Goal: Information Seeking & Learning: Learn about a topic

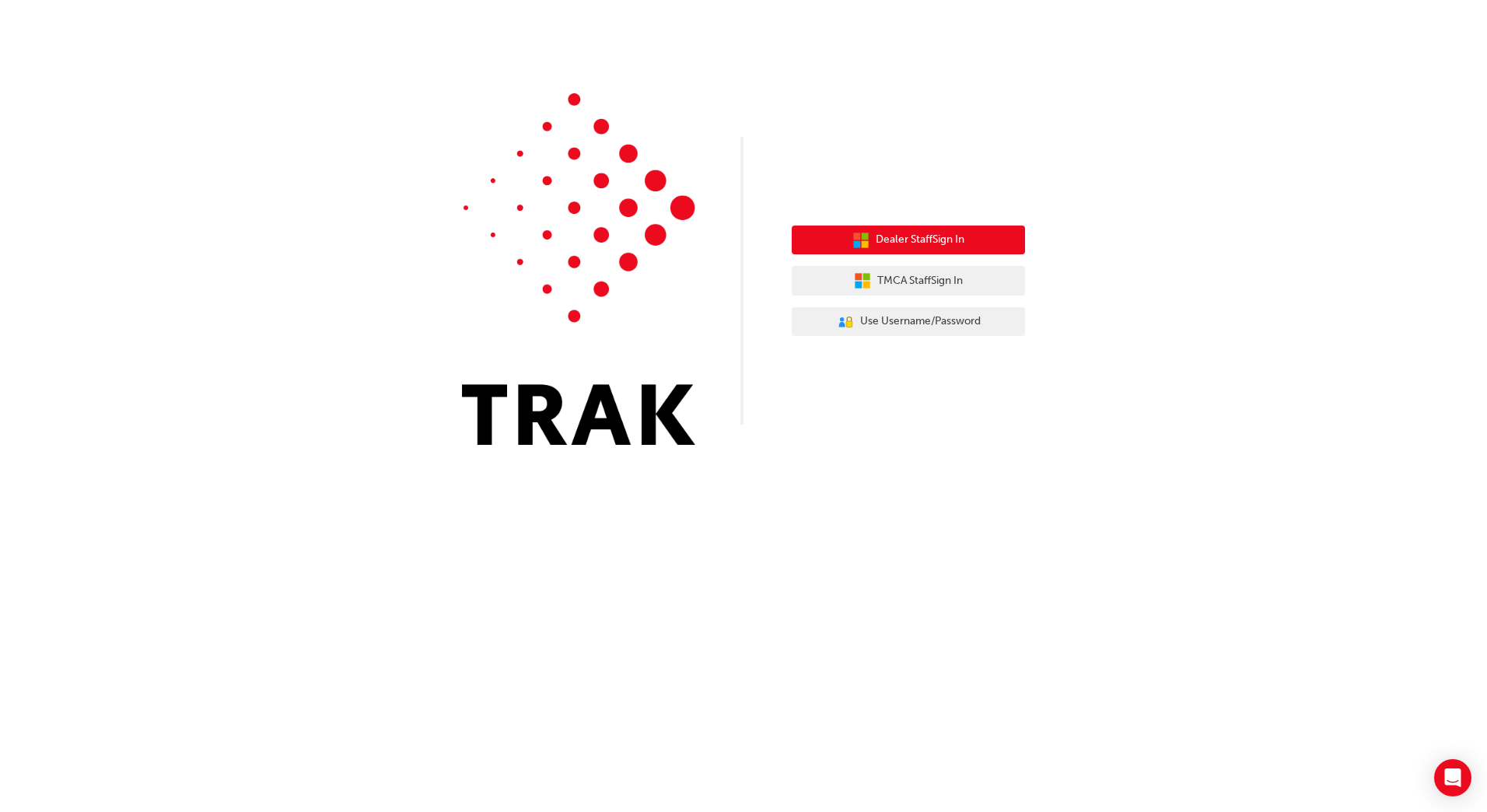
click at [889, 234] on span "Dealer Staff Sign In" at bounding box center [920, 240] width 88 height 18
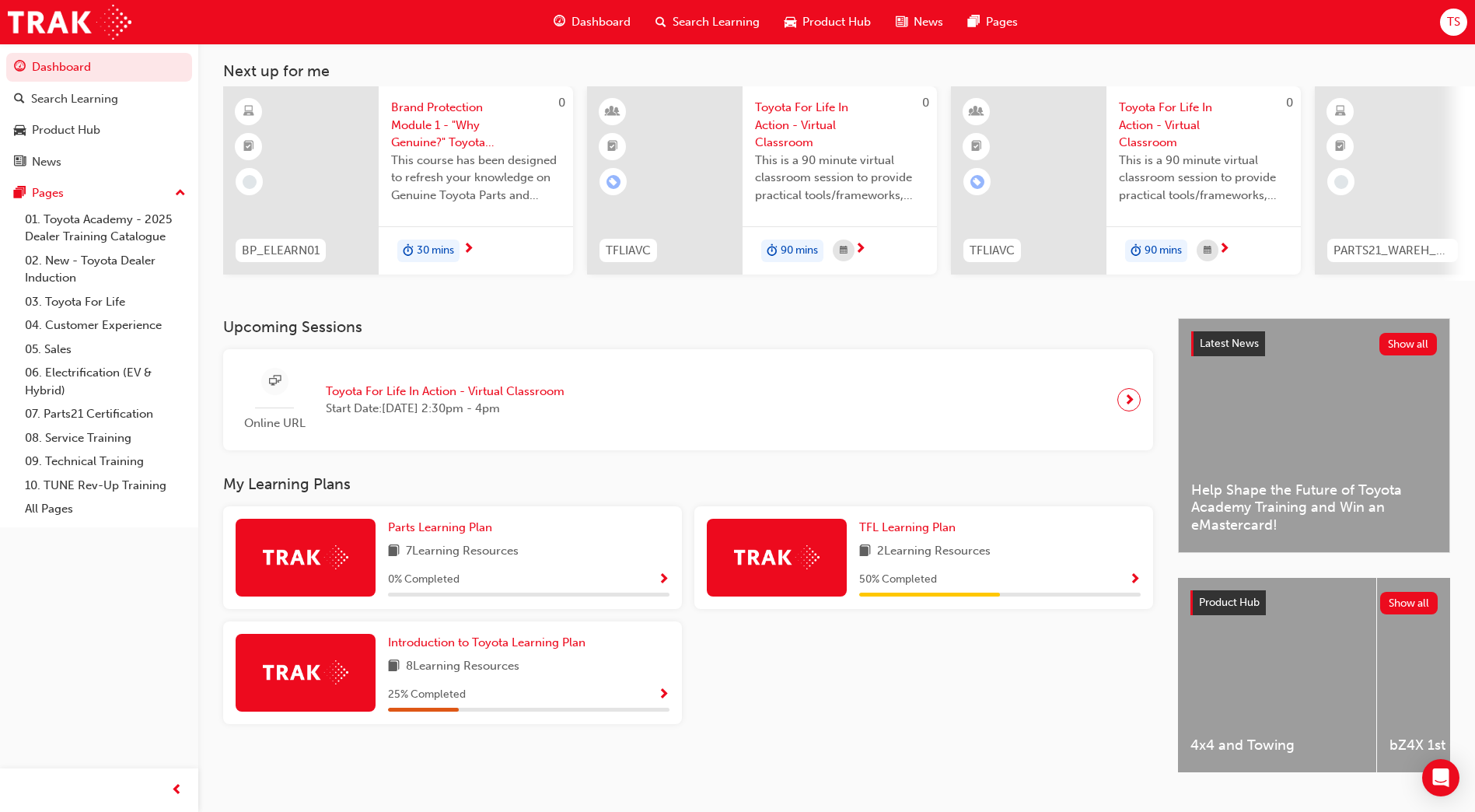
scroll to position [118, 0]
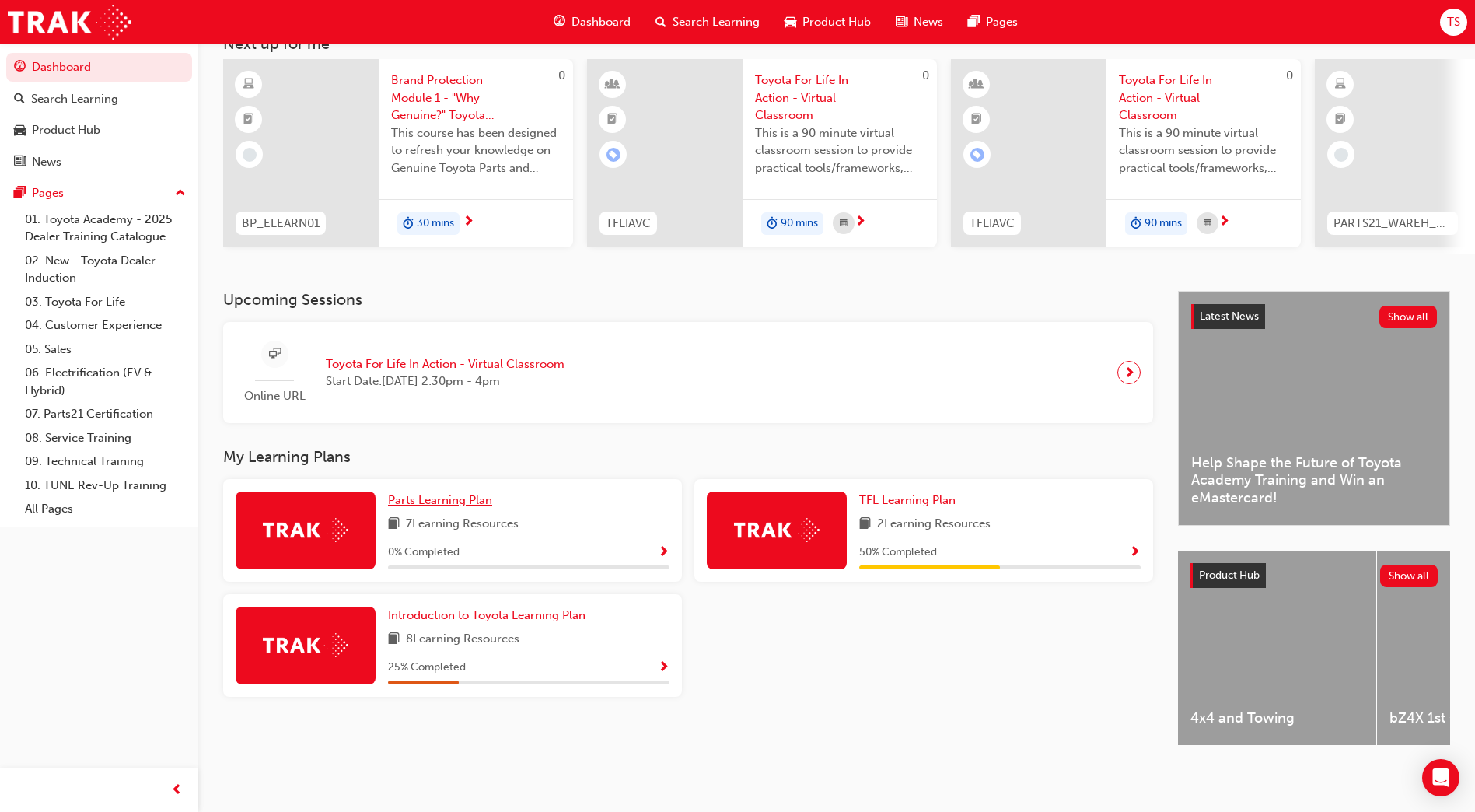
click at [444, 497] on span "Parts Learning Plan" at bounding box center [440, 499] width 105 height 14
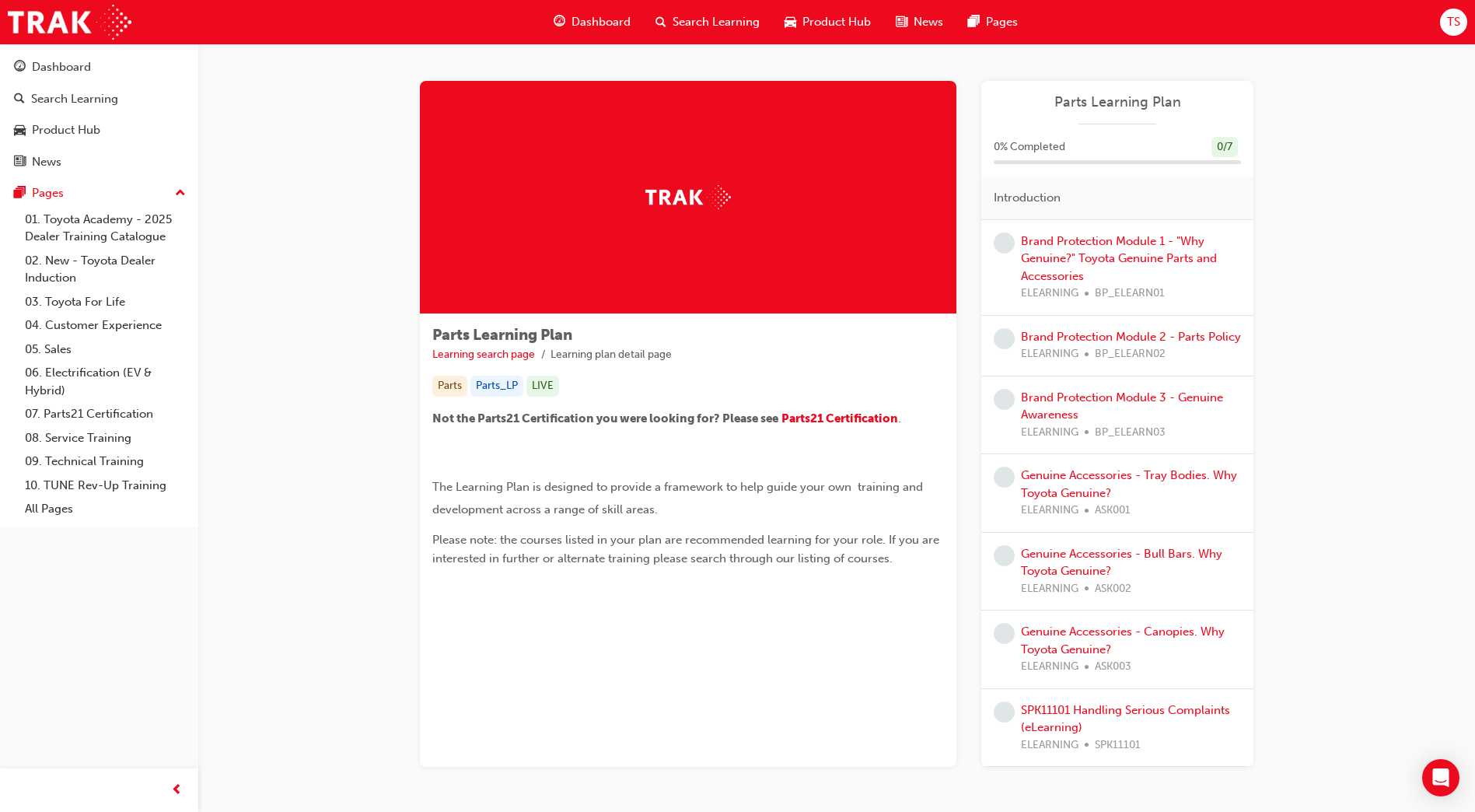
click at [579, 21] on span "Dashboard" at bounding box center [601, 22] width 59 height 18
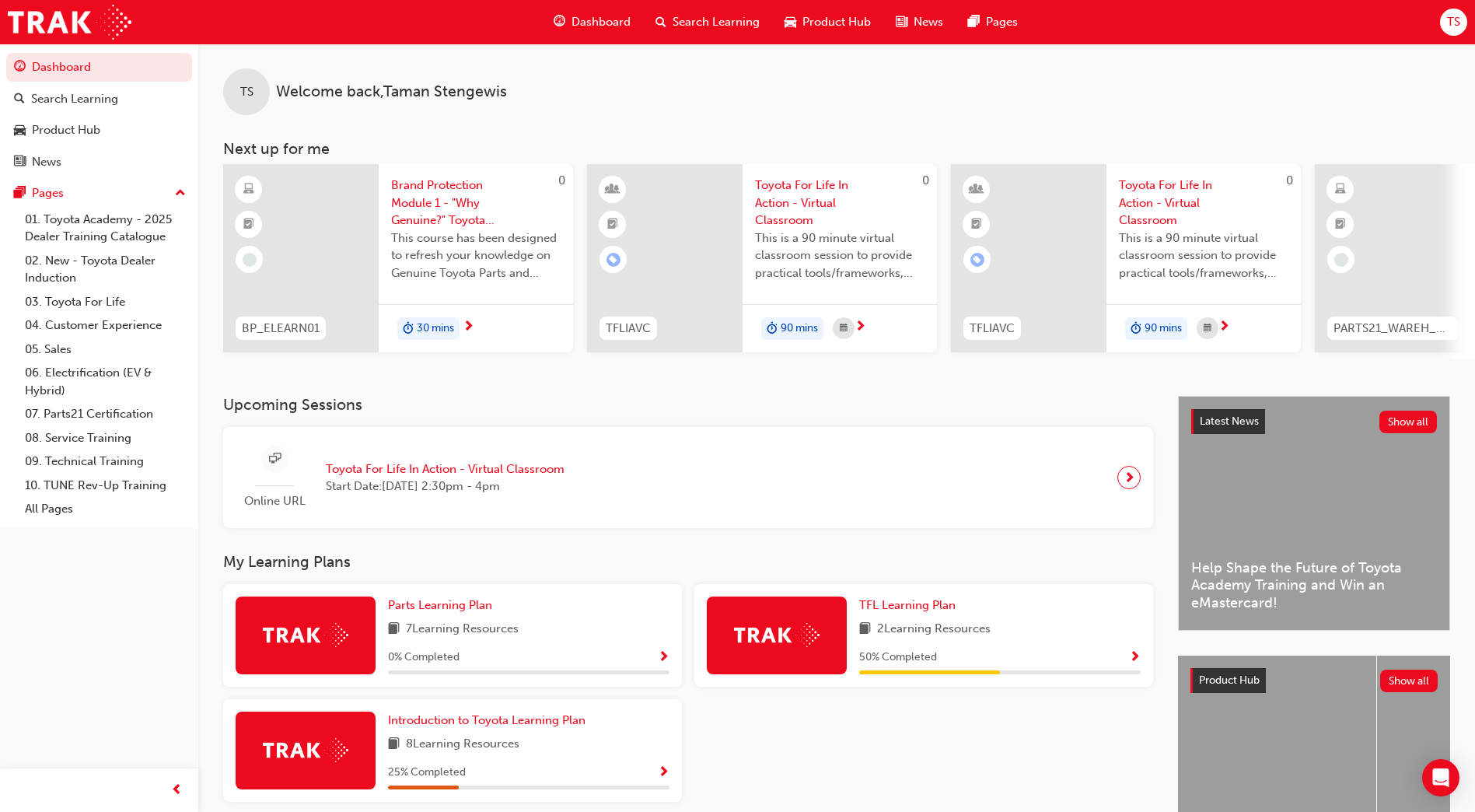
scroll to position [78, 0]
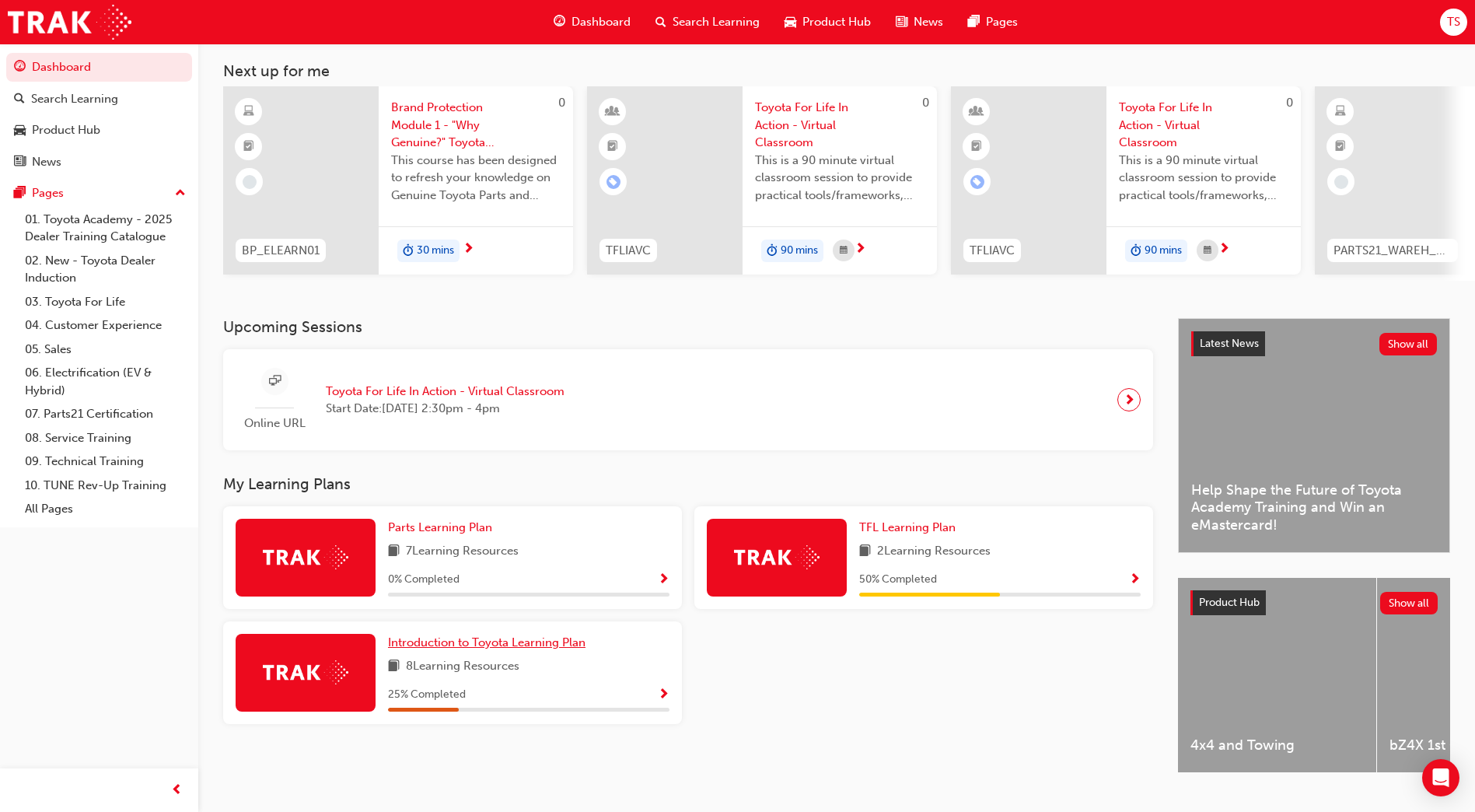
click at [413, 646] on span "Introduction to Toyota Learning Plan" at bounding box center [487, 642] width 198 height 14
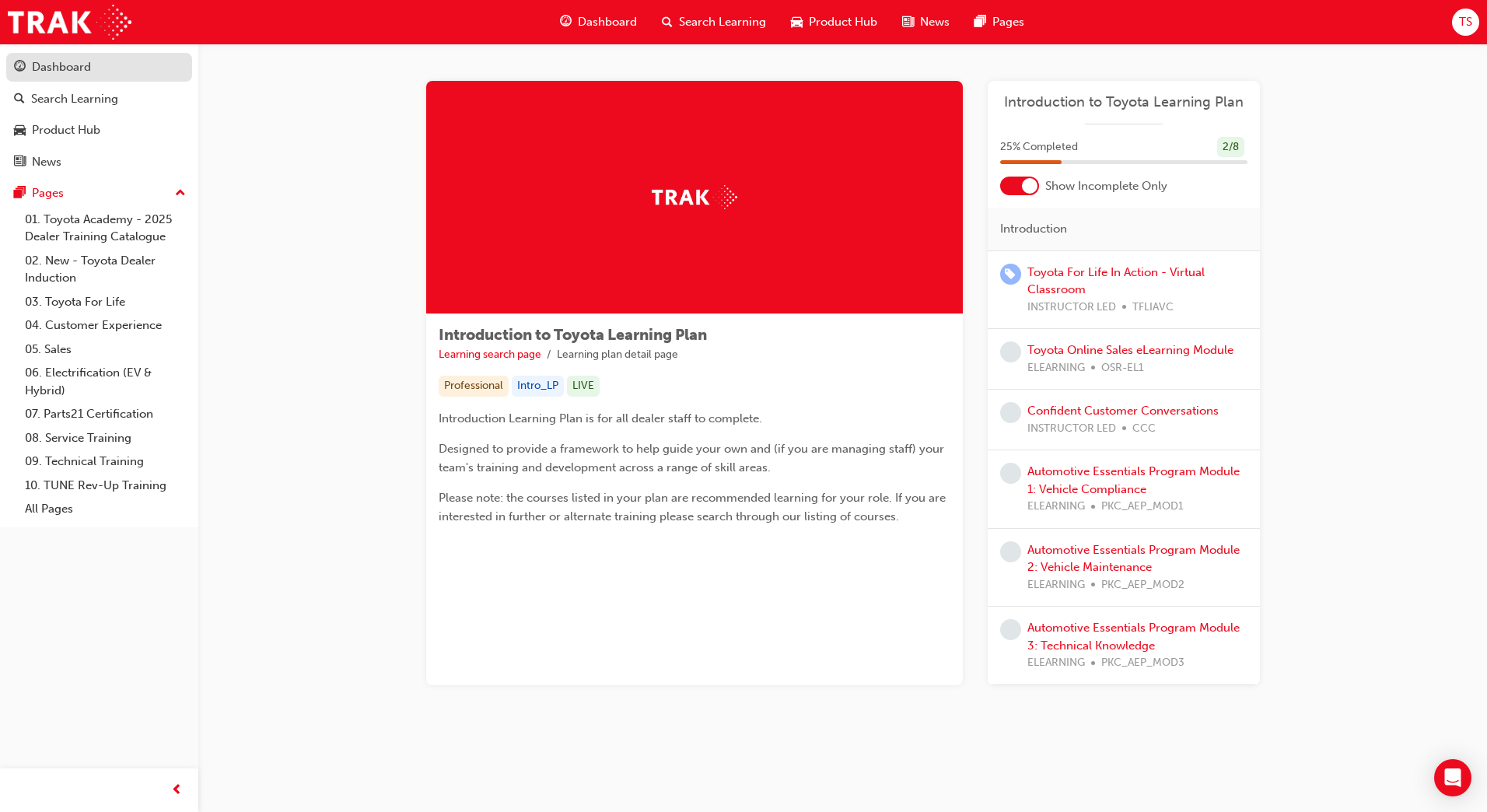
click at [66, 67] on div "Dashboard" at bounding box center [61, 67] width 59 height 18
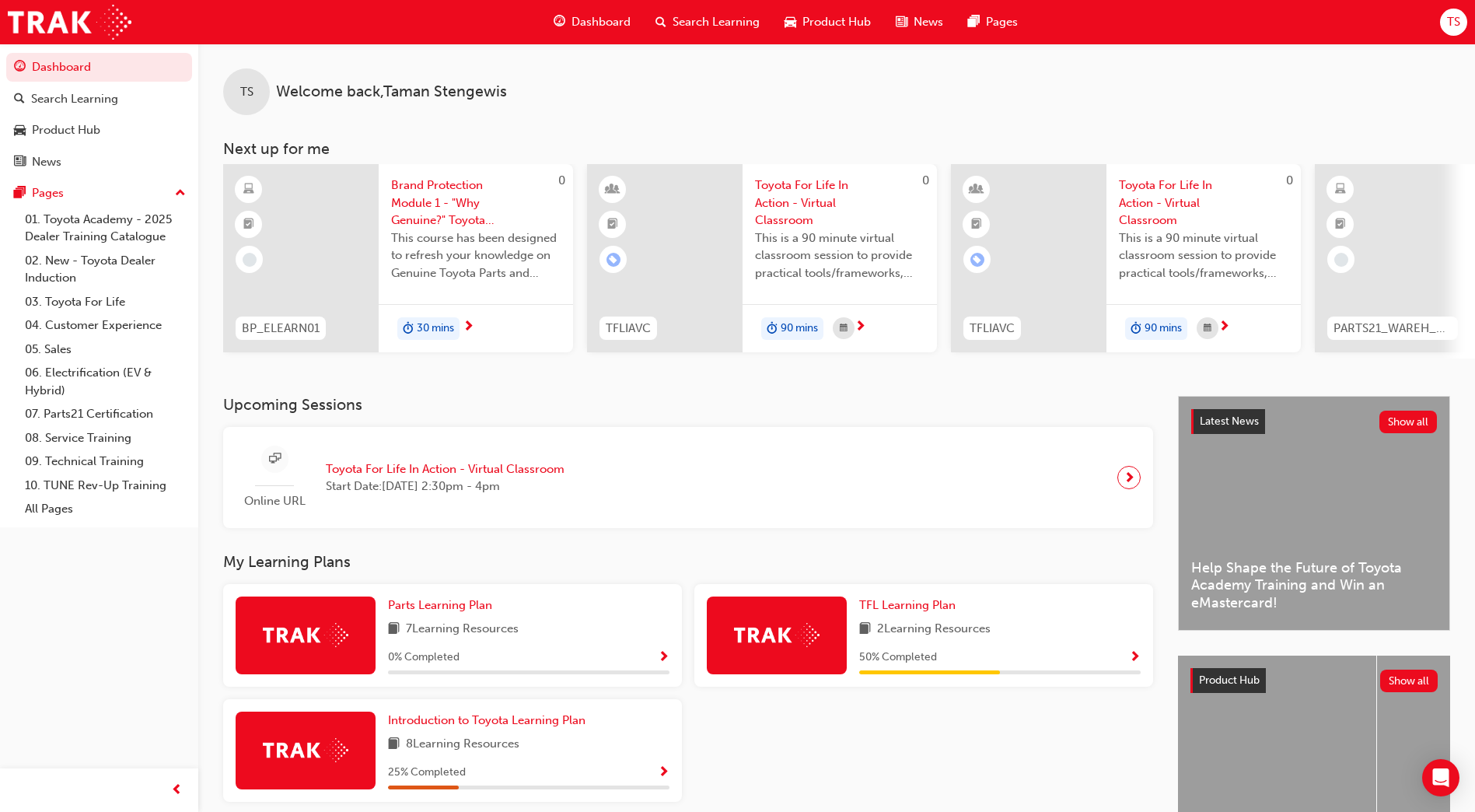
scroll to position [118, 0]
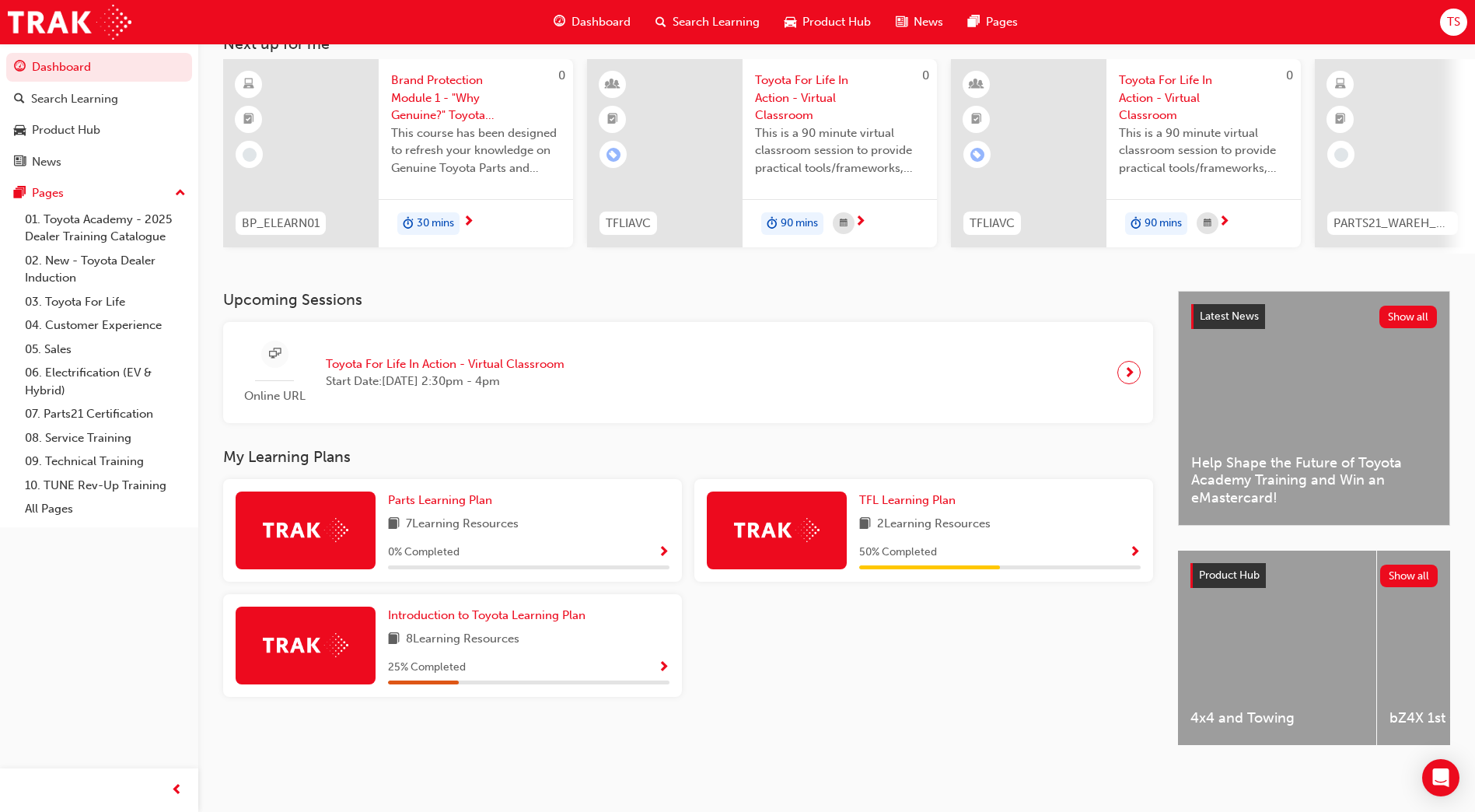
click at [832, 521] on div at bounding box center [776, 529] width 140 height 78
click at [902, 499] on span "TFL Learning Plan" at bounding box center [908, 499] width 96 height 14
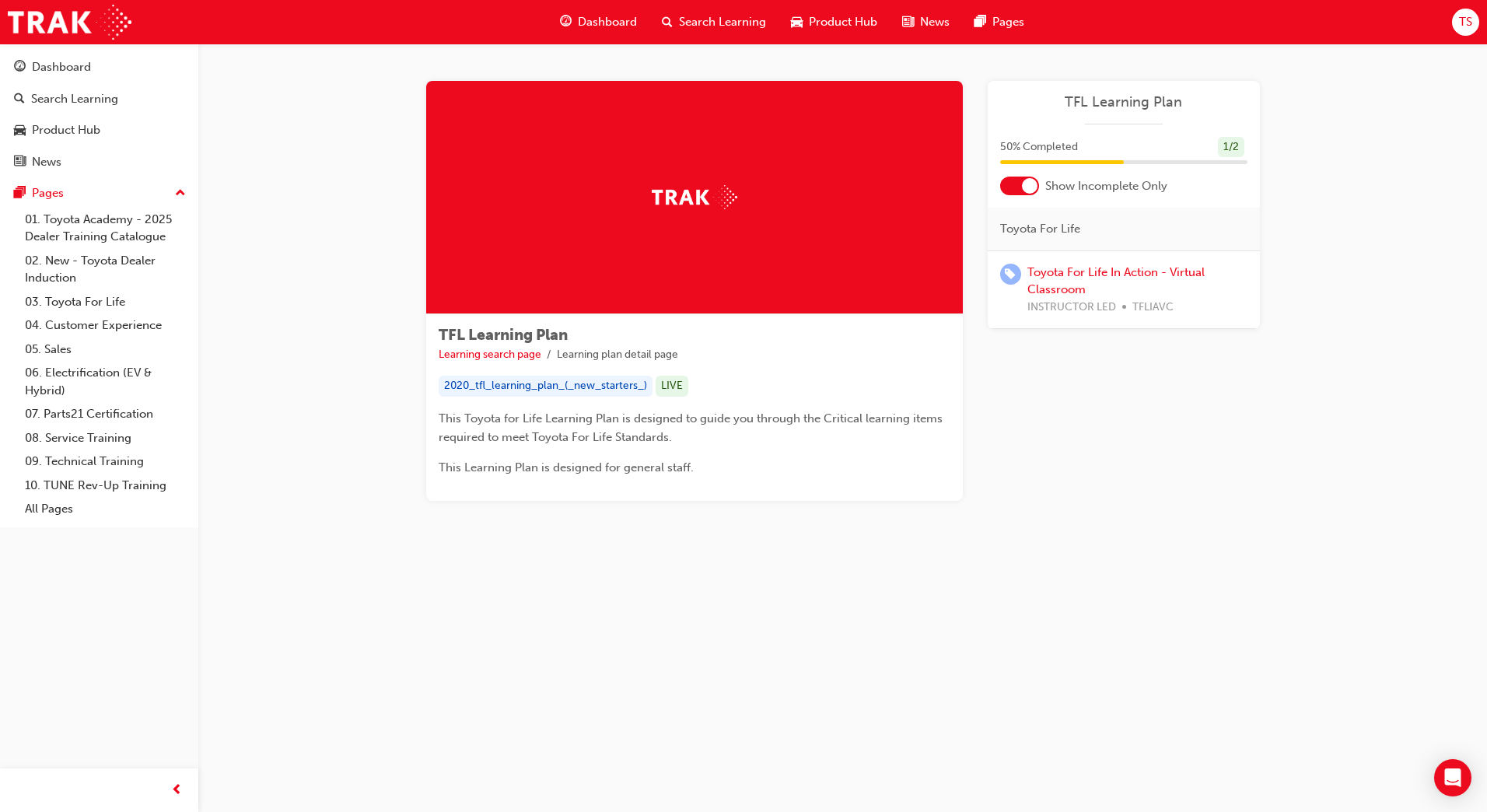
click at [1471, 24] on span "TS" at bounding box center [1465, 22] width 13 height 18
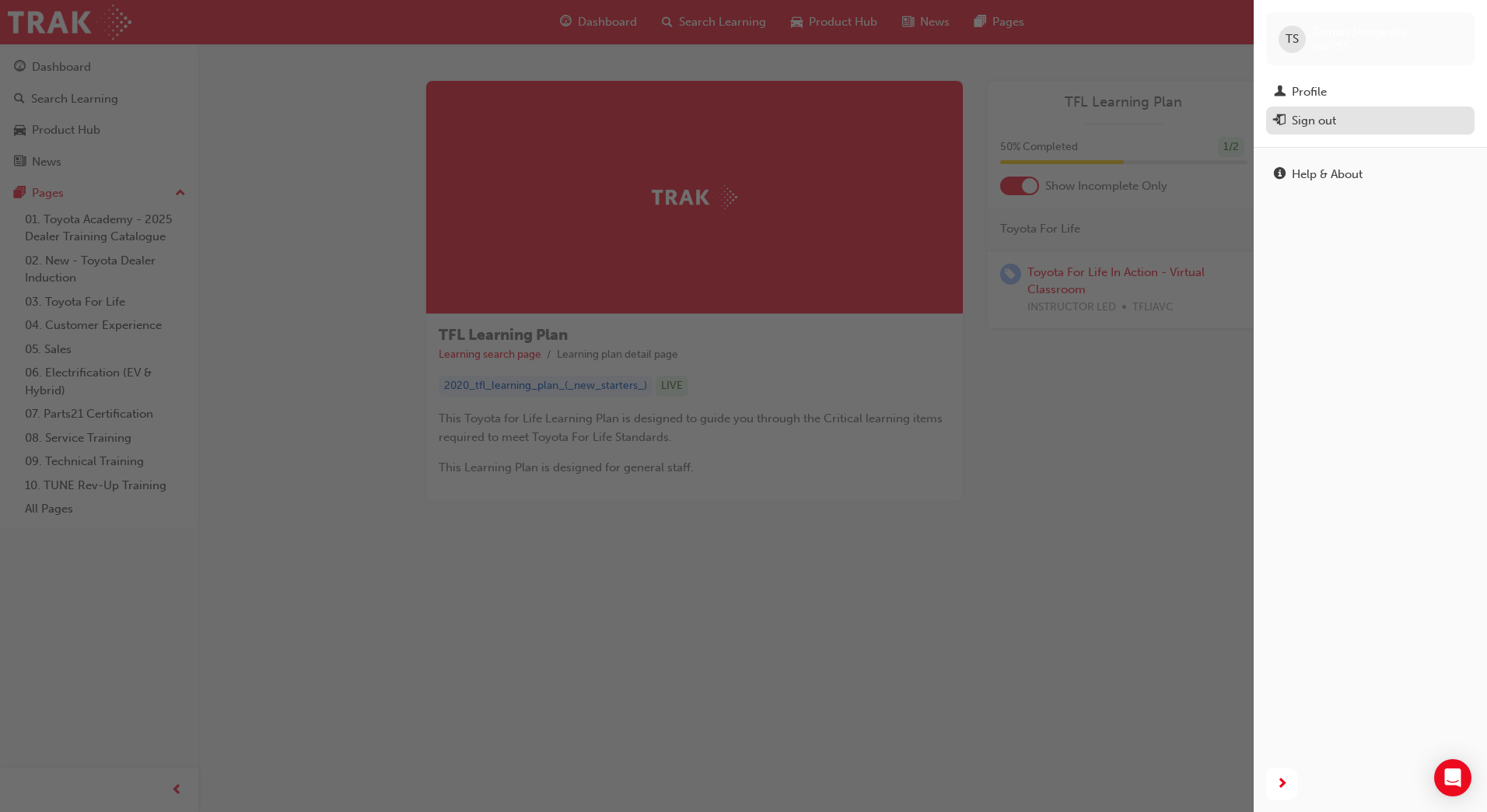
click at [1377, 121] on div "Sign out" at bounding box center [1370, 121] width 193 height 20
